Goal: Information Seeking & Learning: Check status

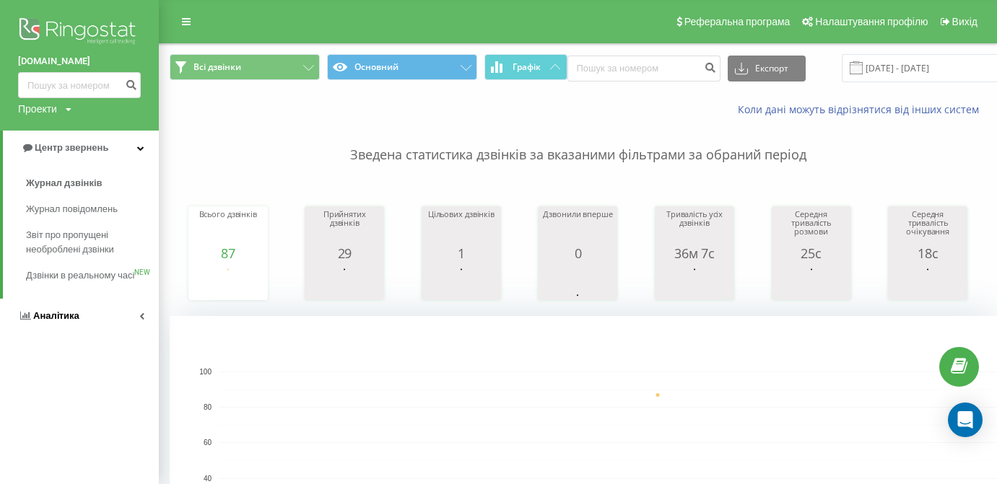
click at [60, 318] on span "Аналiтика" at bounding box center [56, 315] width 46 height 11
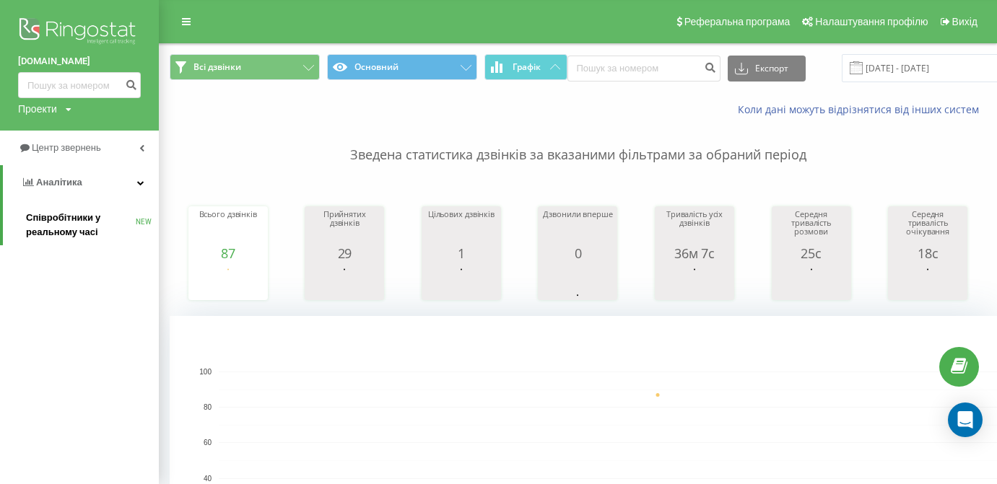
click at [79, 214] on span "Співробітники у реальному часі" at bounding box center [81, 225] width 110 height 29
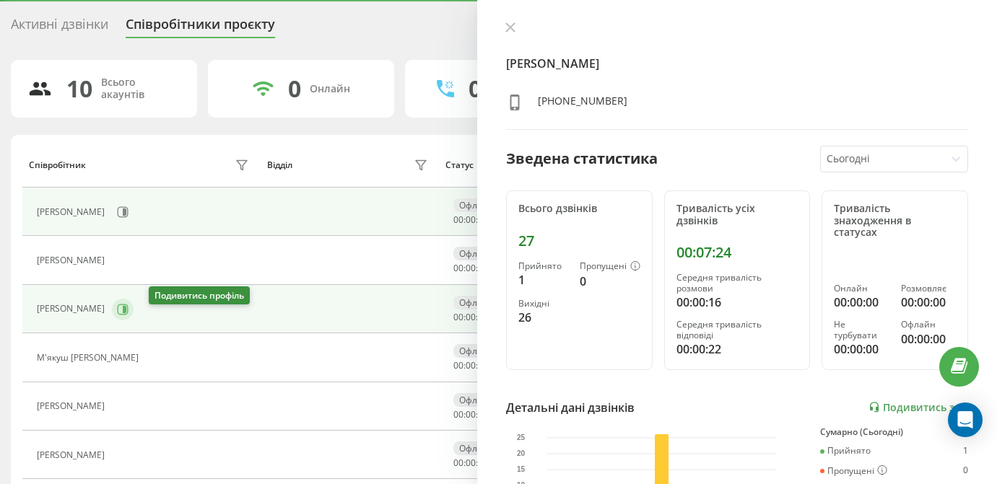
click at [128, 315] on icon at bounding box center [123, 310] width 12 height 12
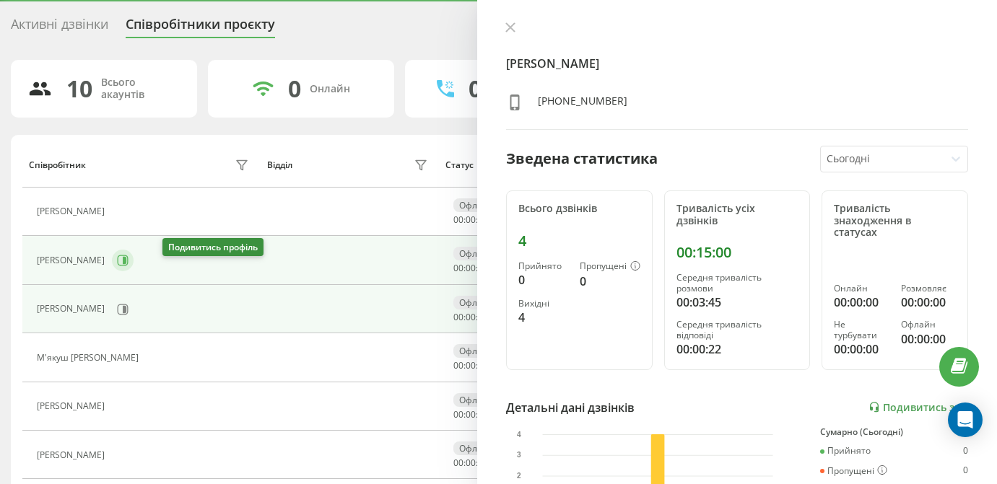
click at [128, 266] on icon at bounding box center [123, 261] width 12 height 12
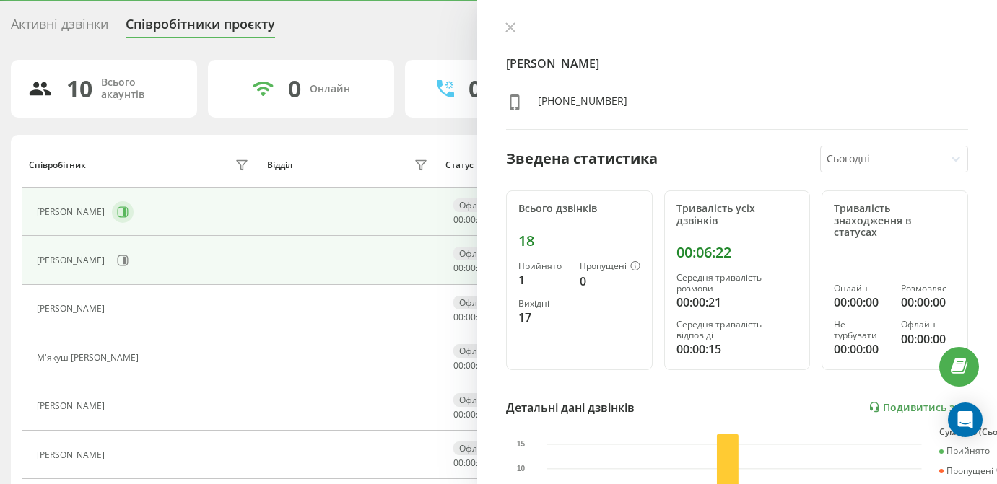
click at [126, 216] on icon at bounding box center [125, 212] width 4 height 7
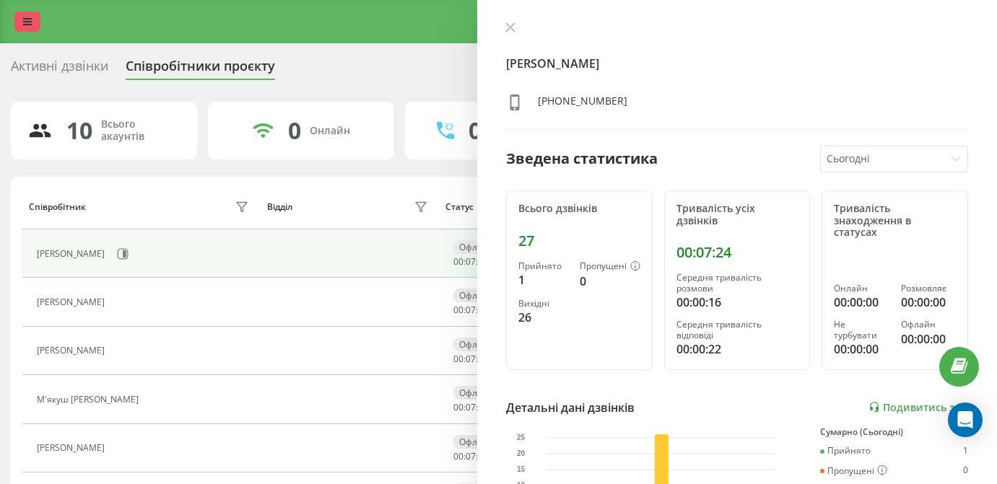
click at [30, 25] on icon at bounding box center [27, 22] width 9 height 10
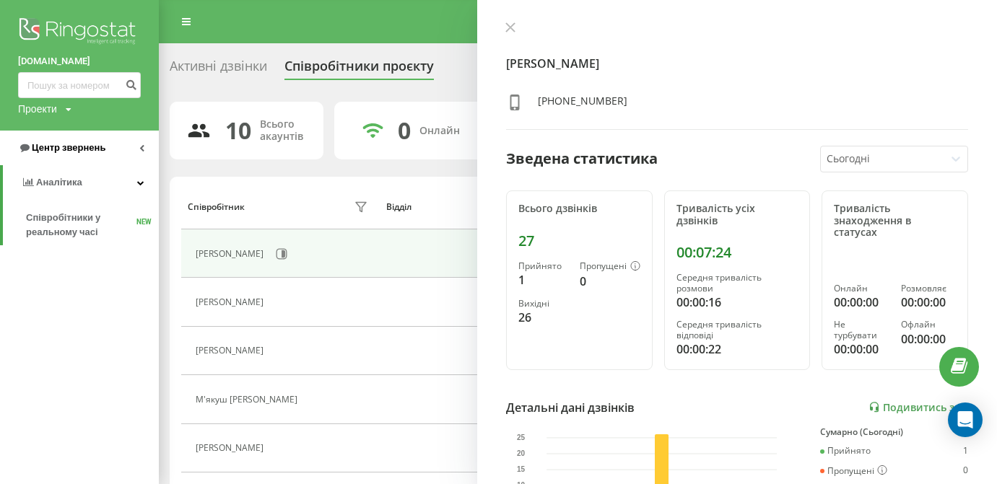
click at [98, 157] on link "Центр звернень" at bounding box center [79, 148] width 159 height 35
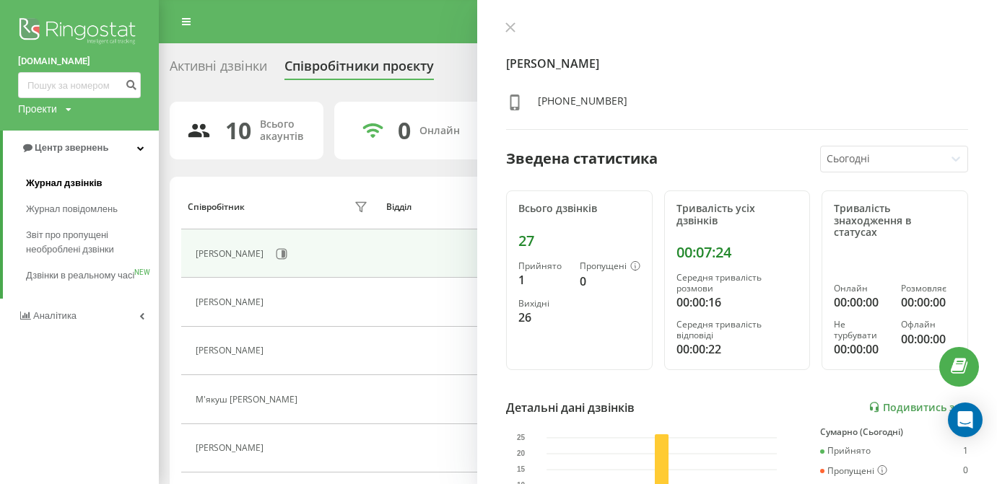
click at [96, 183] on span "Журнал дзвінків" at bounding box center [64, 183] width 77 height 14
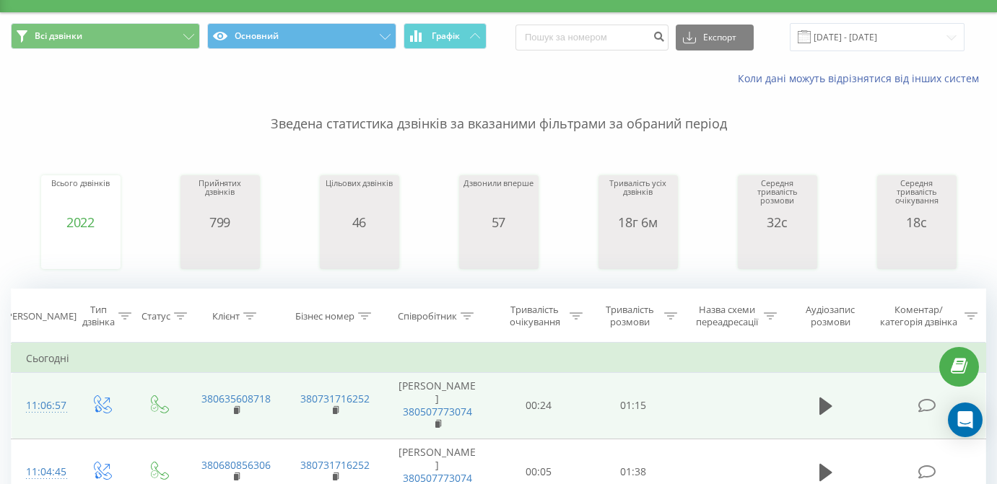
scroll to position [165, 0]
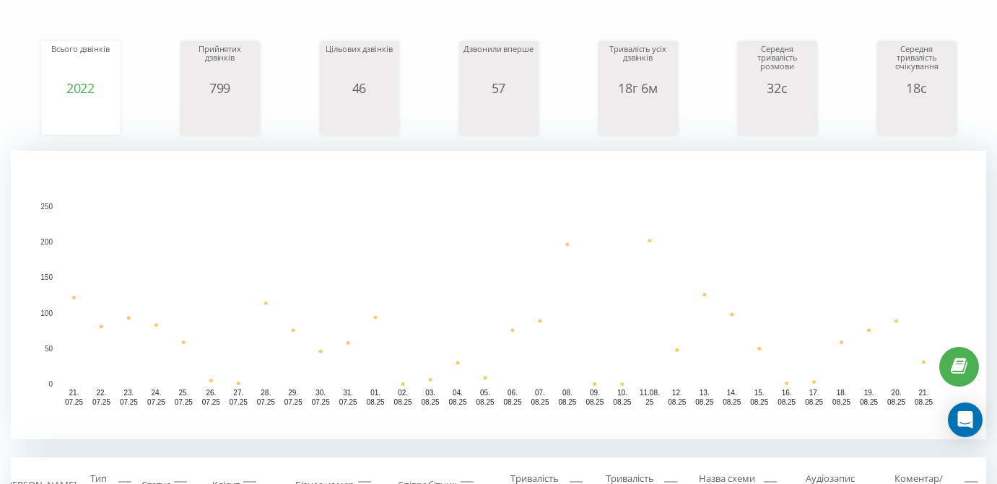
scroll to position [374, 0]
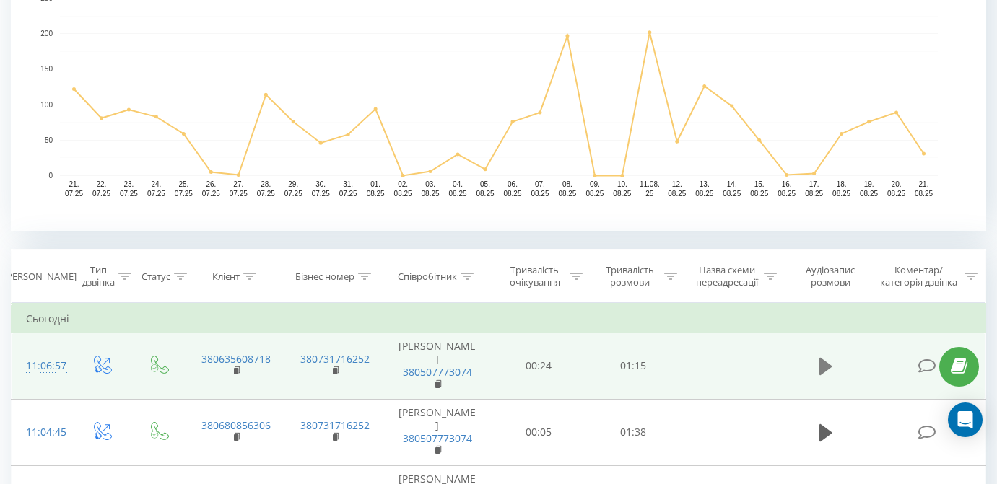
click at [819, 377] on icon at bounding box center [825, 367] width 13 height 20
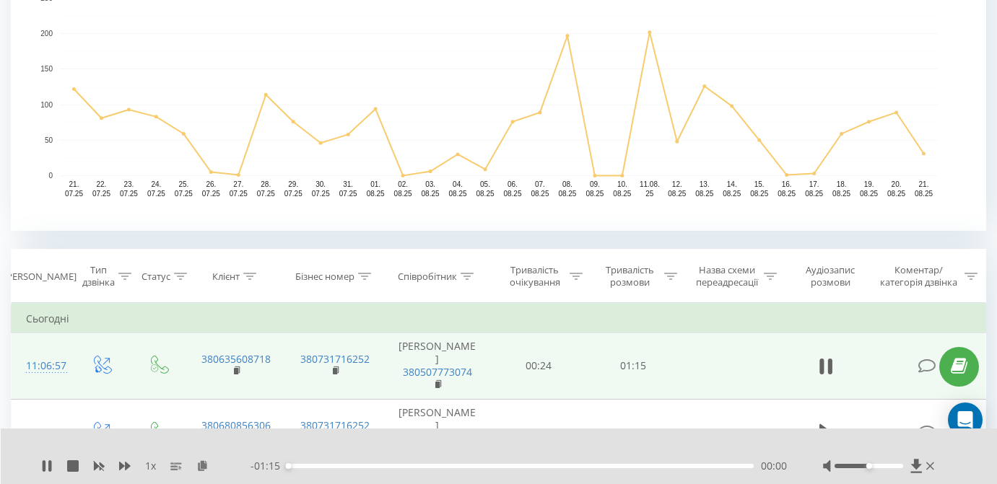
click at [629, 466] on div "00:00" at bounding box center [520, 466] width 466 height 4
click at [655, 465] on div "00:00" at bounding box center [520, 466] width 466 height 4
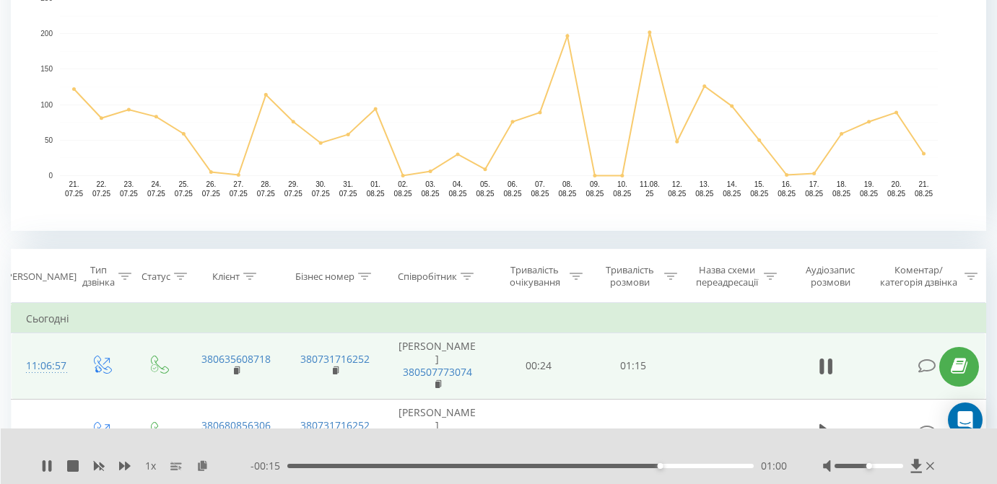
click at [671, 466] on div "01:00" at bounding box center [520, 466] width 466 height 4
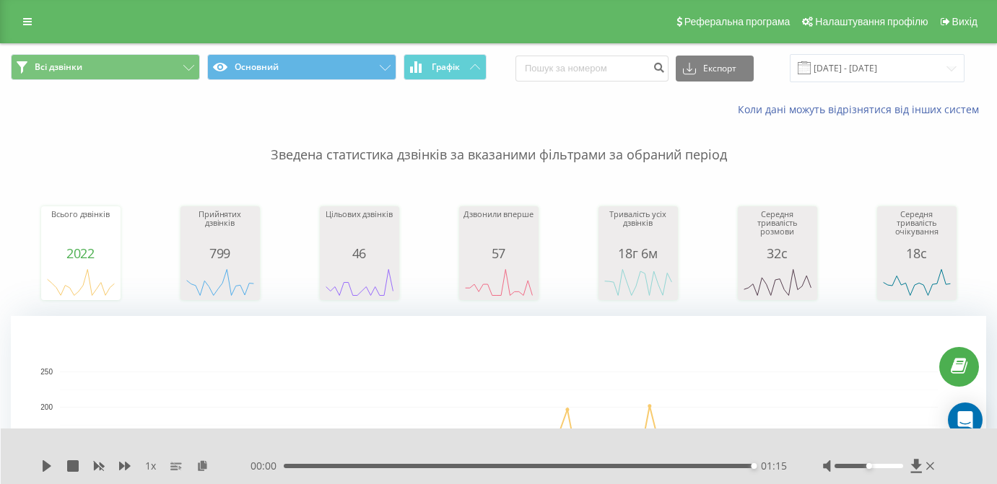
scroll to position [0, 0]
click at [27, 17] on div "Реферальна програма Налаштування профілю Вихід" at bounding box center [498, 21] width 997 height 43
click at [27, 27] on icon at bounding box center [27, 22] width 9 height 10
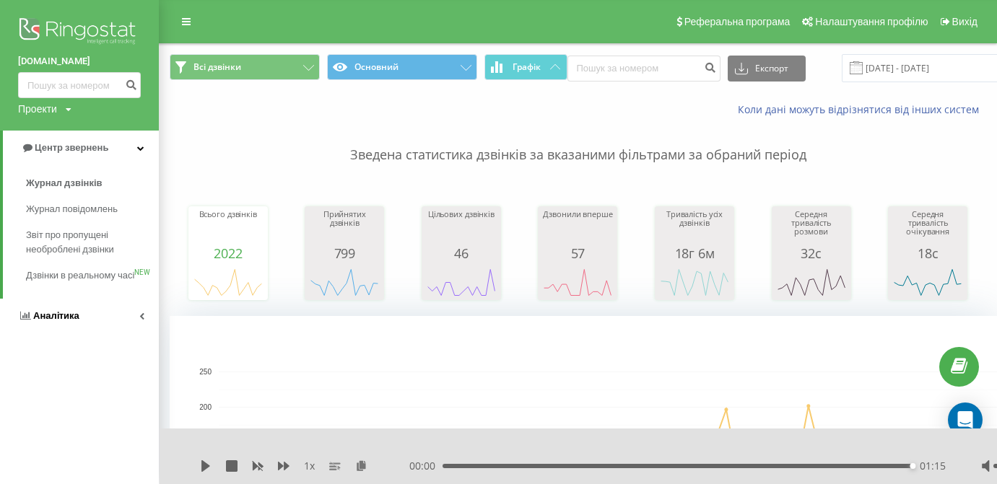
click at [47, 321] on span "Аналiтика" at bounding box center [56, 315] width 46 height 11
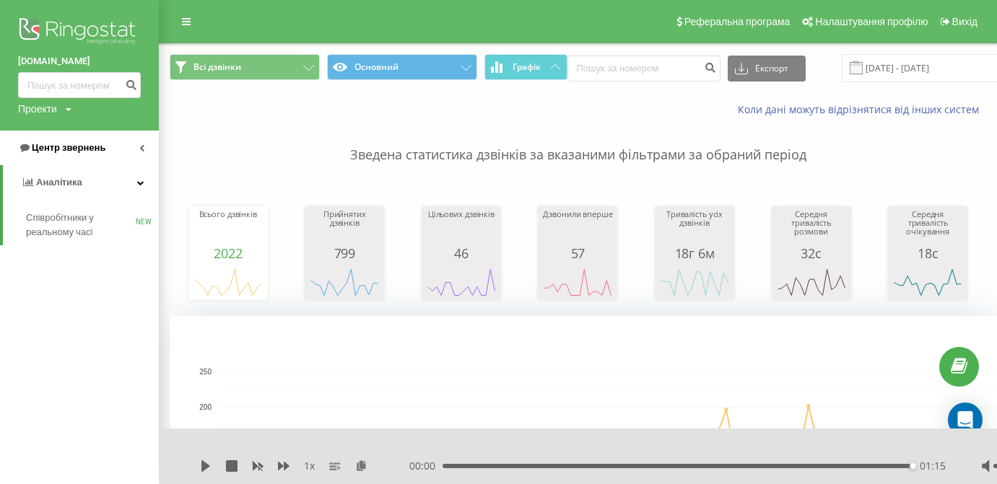
click at [97, 141] on span "Центр звернень" at bounding box center [61, 148] width 87 height 14
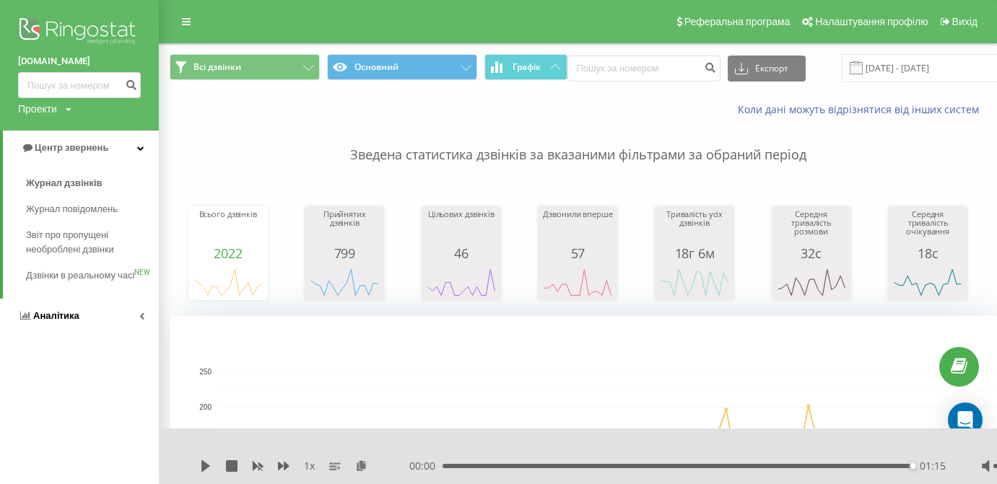
click at [89, 330] on link "Аналiтика" at bounding box center [79, 316] width 159 height 35
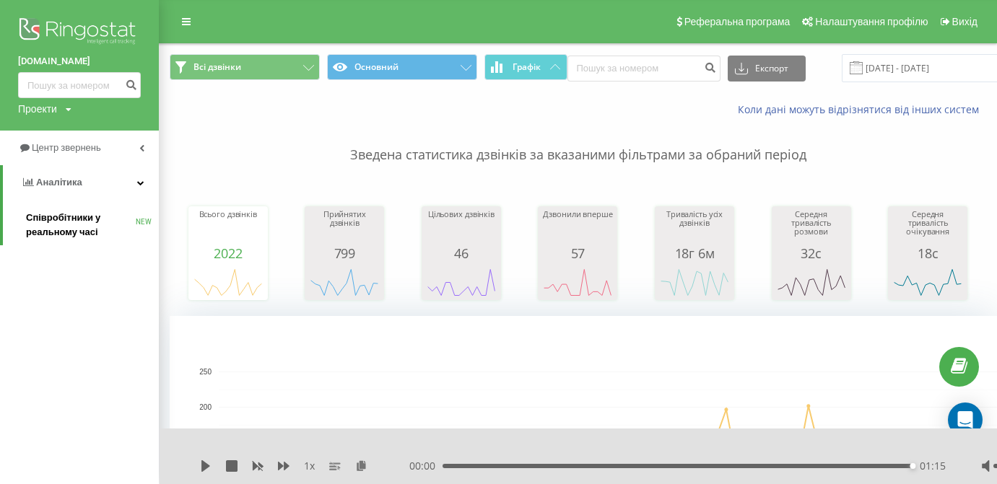
click at [80, 228] on span "Співробітники у реальному часі" at bounding box center [81, 225] width 110 height 29
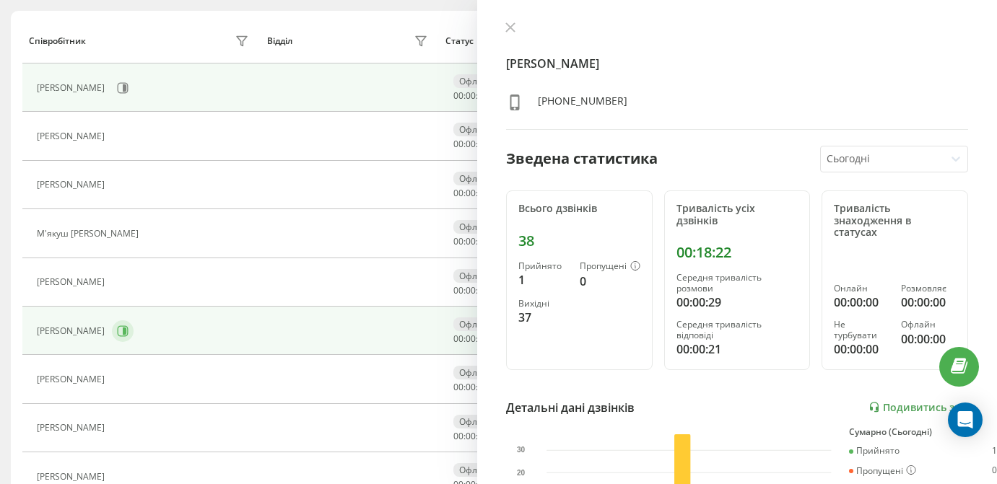
click at [128, 337] on icon at bounding box center [123, 332] width 12 height 12
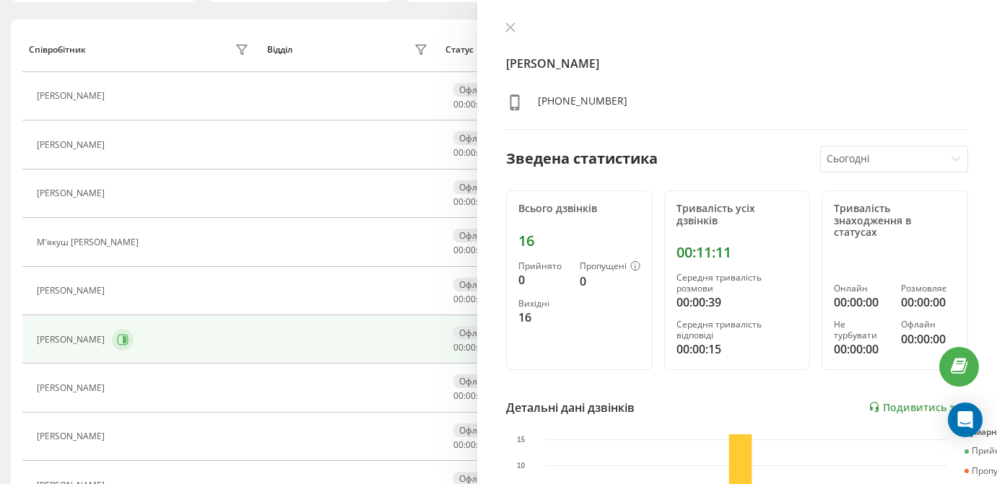
scroll to position [125, 0]
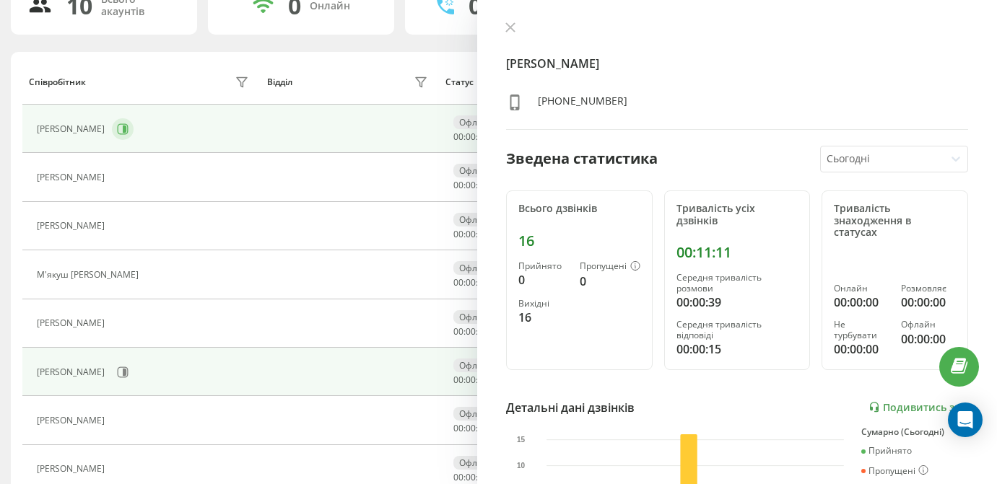
click at [126, 133] on icon at bounding box center [125, 129] width 4 height 7
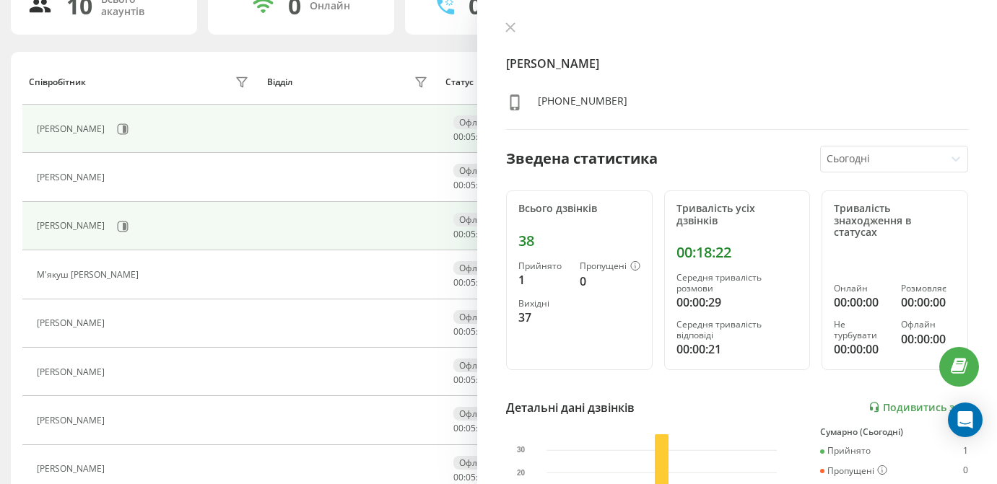
click at [163, 224] on td "Горбач Сергій Юрійович" at bounding box center [141, 226] width 238 height 48
click at [134, 230] on button at bounding box center [123, 227] width 22 height 22
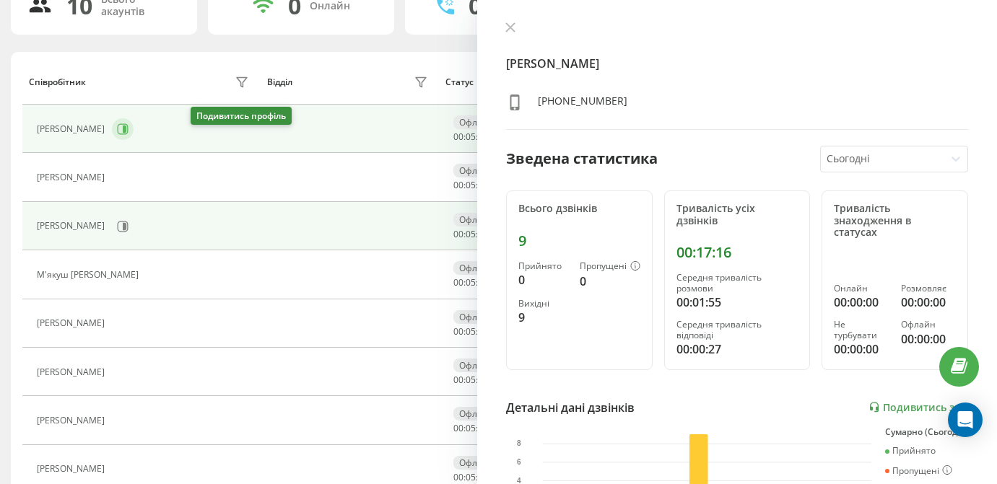
click at [128, 135] on icon at bounding box center [123, 129] width 12 height 12
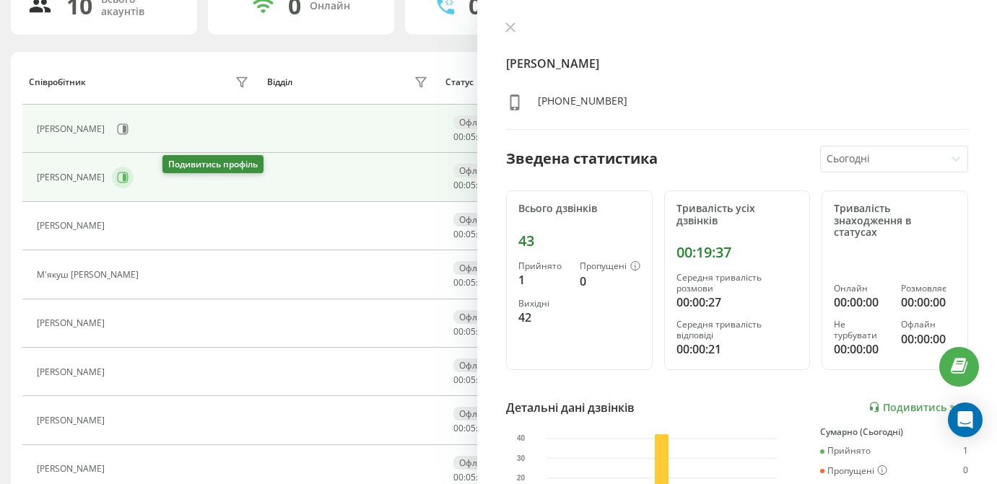
click at [128, 183] on icon at bounding box center [123, 178] width 12 height 12
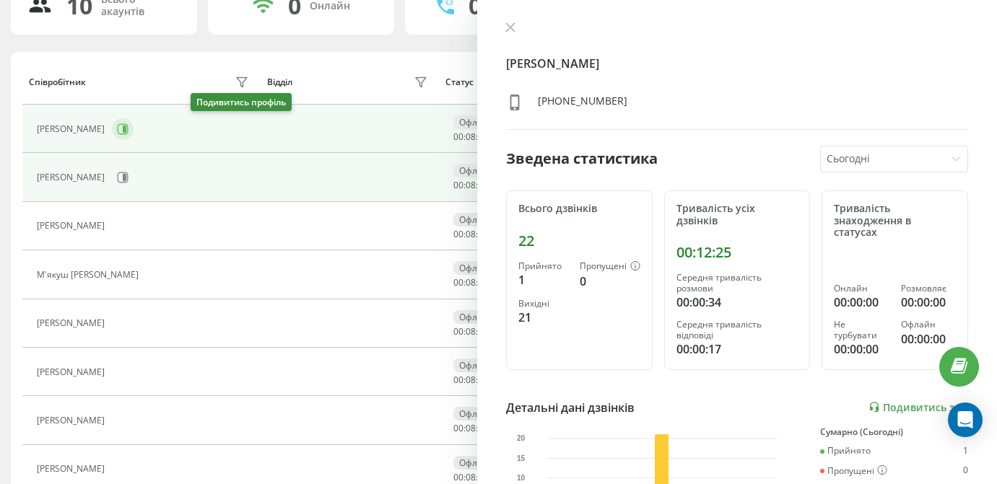
click at [128, 131] on icon at bounding box center [123, 129] width 12 height 12
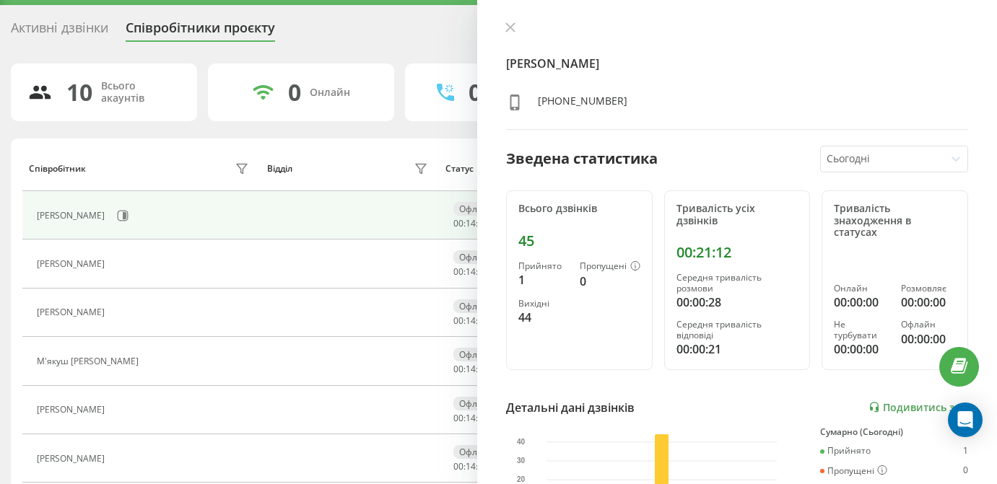
scroll to position [37, 0]
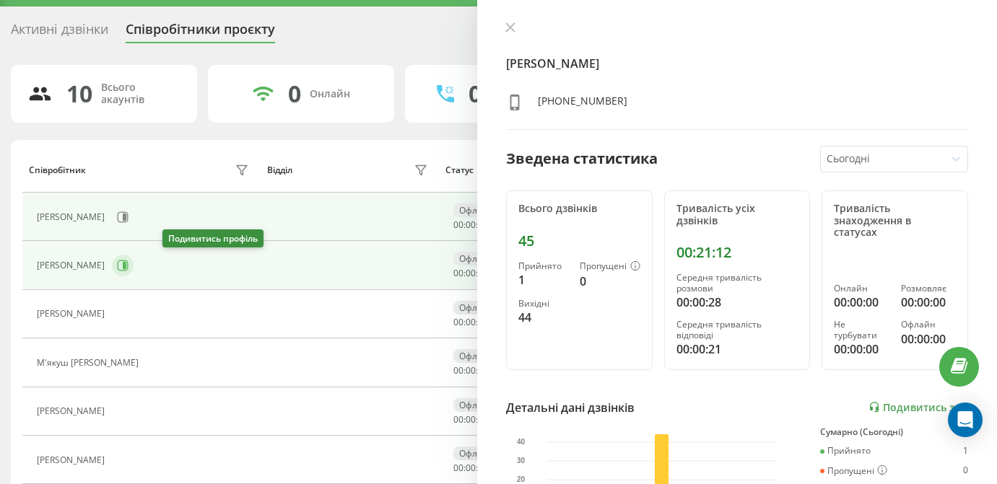
click at [128, 268] on icon at bounding box center [123, 266] width 12 height 12
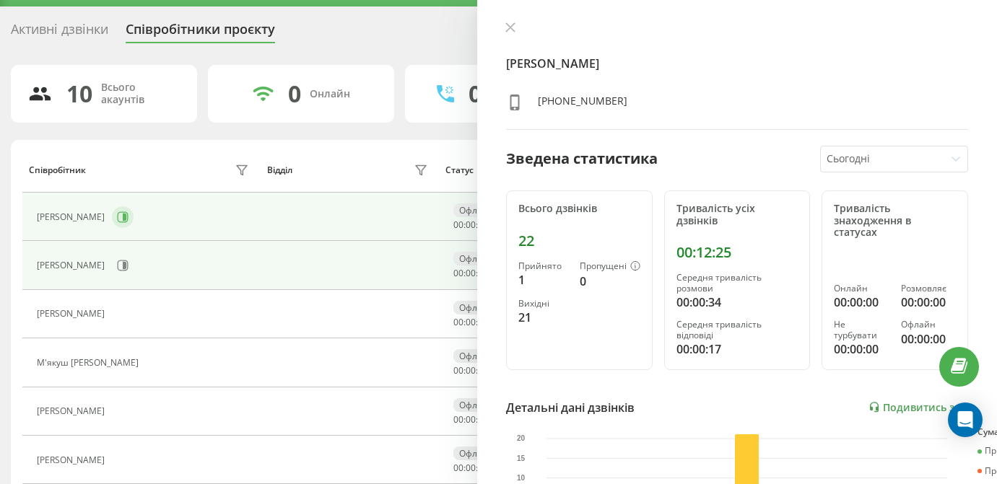
click at [134, 215] on button at bounding box center [123, 217] width 22 height 22
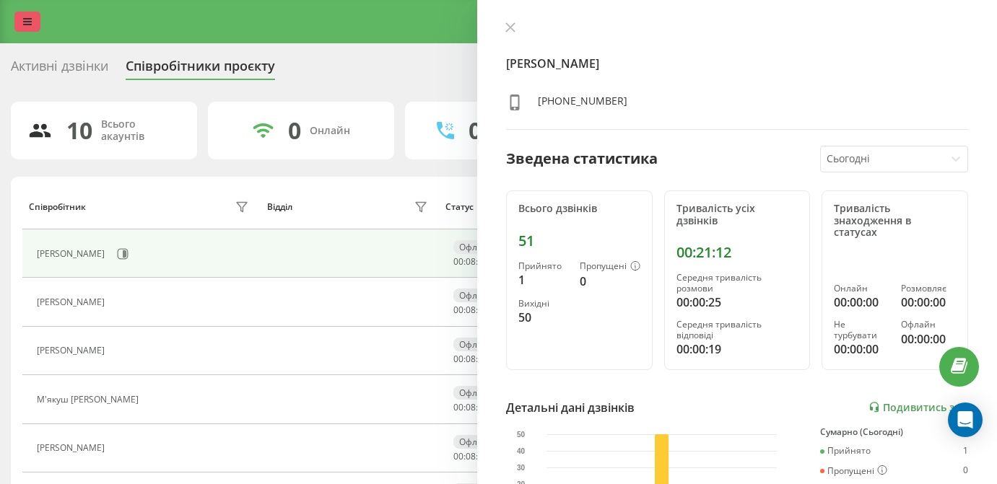
click at [21, 32] on link at bounding box center [27, 22] width 26 height 20
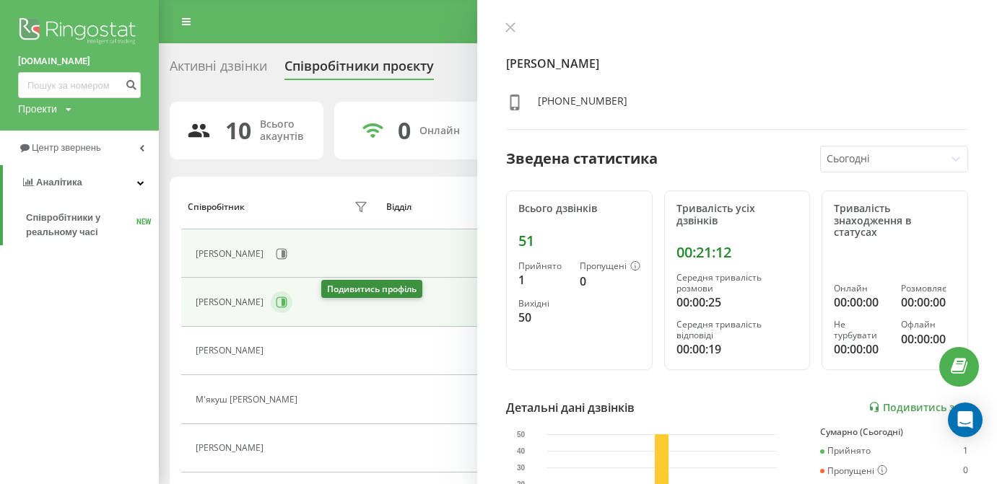
click at [287, 308] on icon at bounding box center [282, 303] width 12 height 12
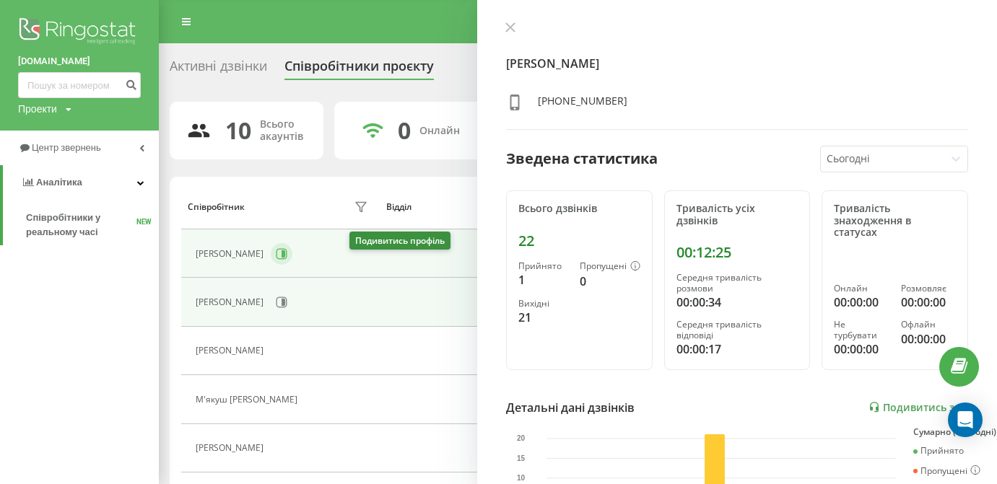
click at [287, 260] on icon at bounding box center [282, 254] width 12 height 12
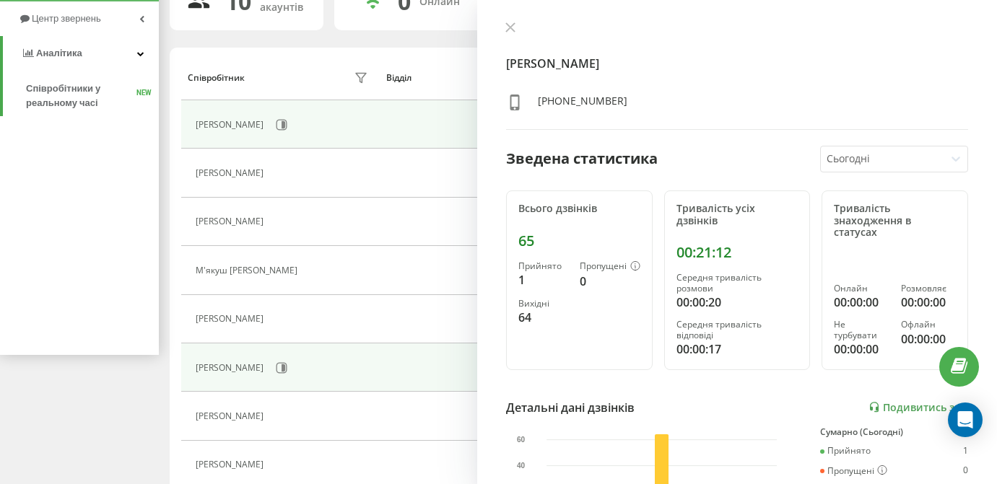
scroll to position [151, 0]
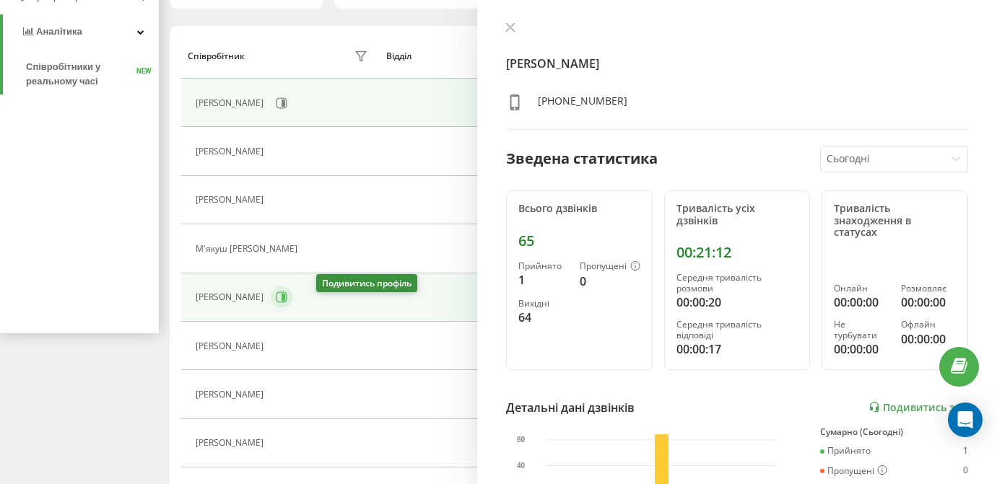
click at [287, 303] on icon at bounding box center [282, 298] width 12 height 12
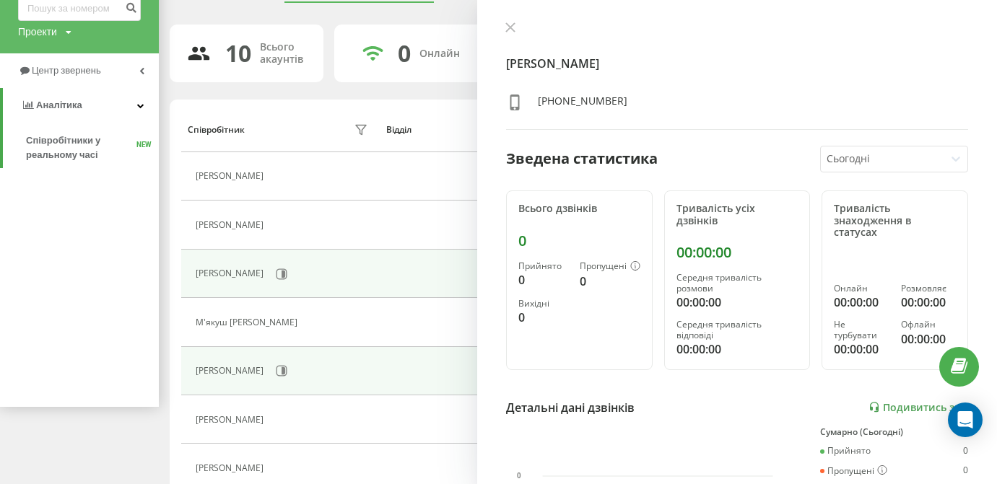
scroll to position [77, 0]
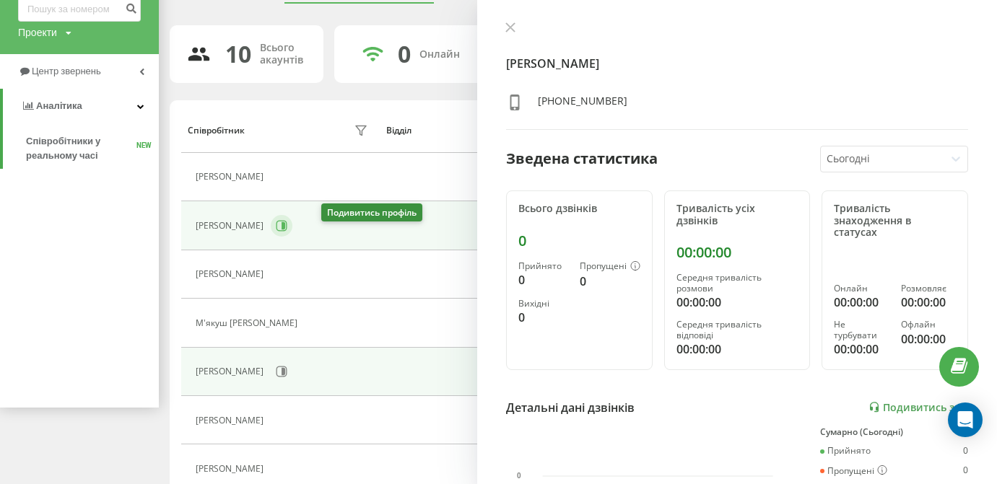
click at [292, 237] on button at bounding box center [282, 226] width 22 height 22
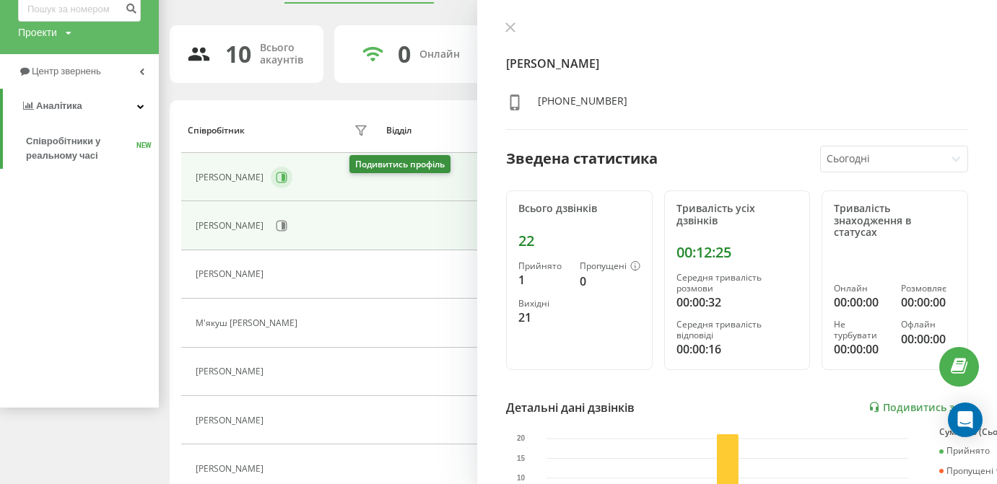
click at [287, 183] on icon at bounding box center [282, 178] width 12 height 12
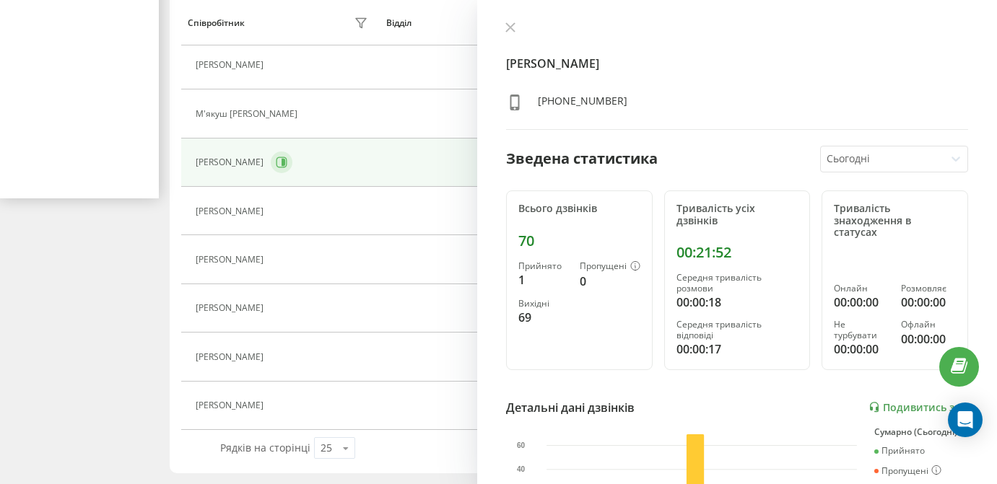
scroll to position [296, 0]
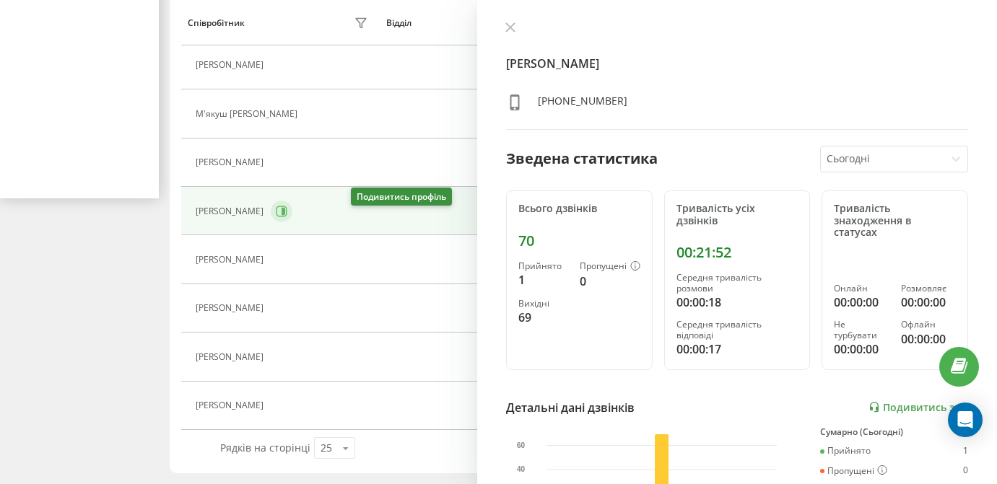
click at [292, 204] on button at bounding box center [282, 212] width 22 height 22
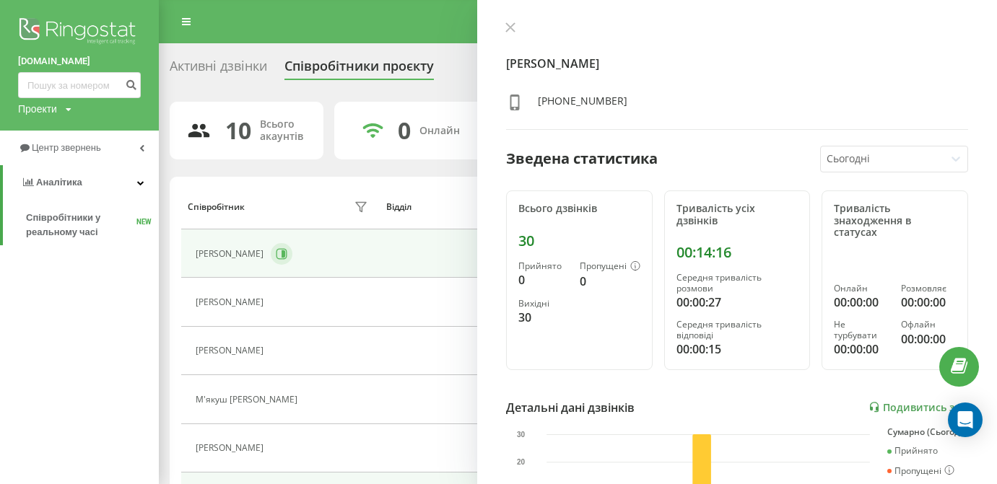
click at [292, 265] on button at bounding box center [282, 254] width 22 height 22
